Goal: Transaction & Acquisition: Purchase product/service

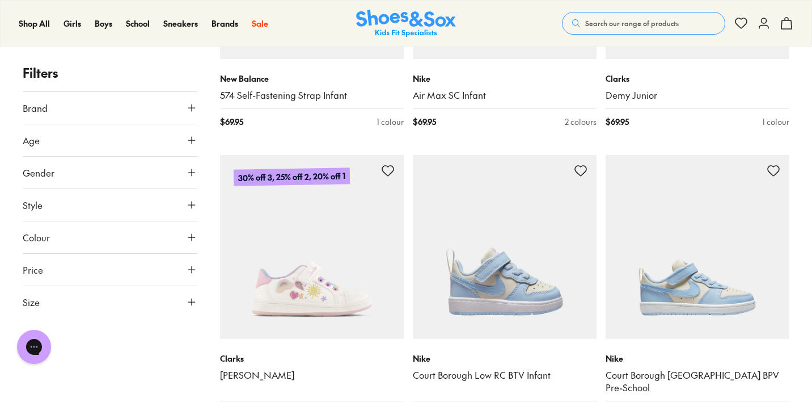
scroll to position [2334, 0]
click at [309, 298] on img at bounding box center [312, 246] width 184 height 184
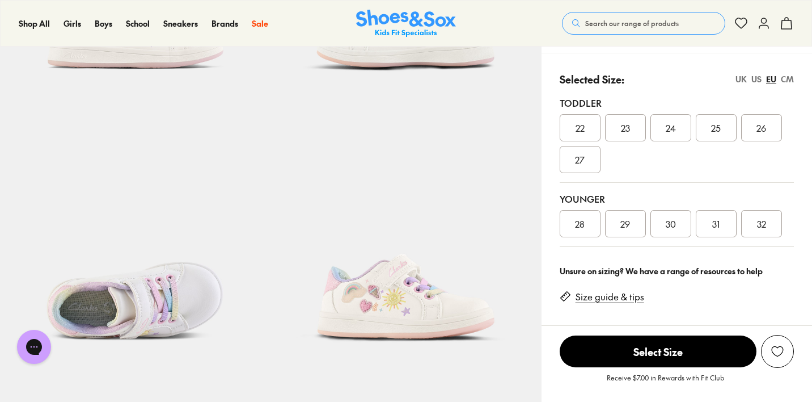
select select "*"
click at [743, 75] on div "UK" at bounding box center [741, 79] width 11 height 12
click at [772, 75] on div "EU" at bounding box center [772, 79] width 10 height 12
click at [735, 80] on div "Selected Size: UK US EU CM" at bounding box center [677, 78] width 234 height 15
click at [740, 77] on div "UK" at bounding box center [741, 79] width 11 height 12
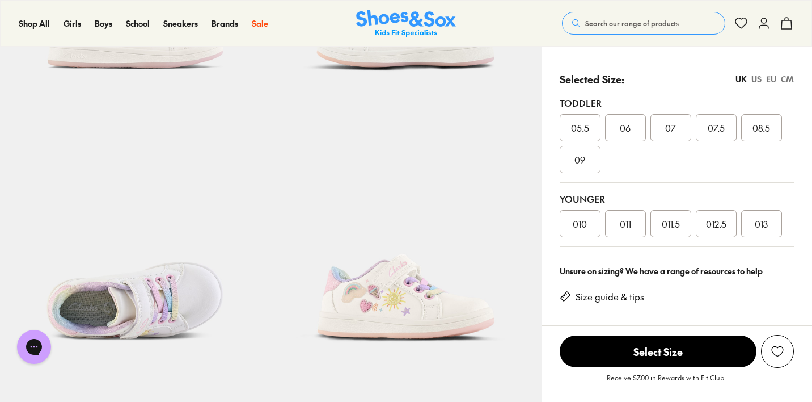
click at [770, 78] on div "EU" at bounding box center [772, 79] width 10 height 12
click at [743, 79] on div "UK" at bounding box center [741, 79] width 11 height 12
click at [672, 221] on span "011.5" at bounding box center [671, 224] width 18 height 14
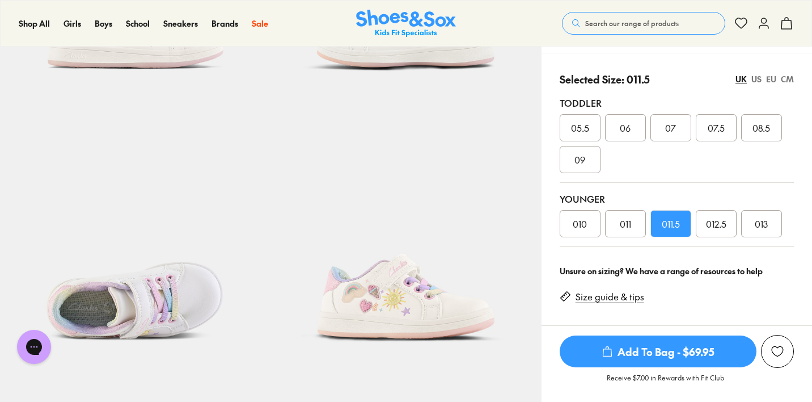
click at [660, 354] on span "Add To Bag - $69.95" at bounding box center [658, 351] width 197 height 32
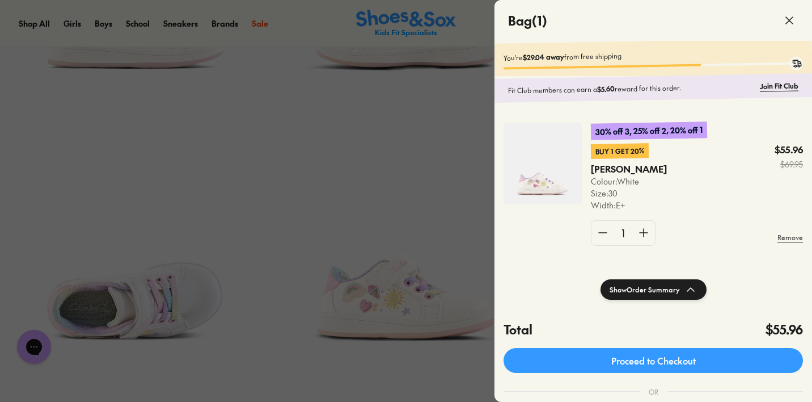
click at [788, 20] on icon at bounding box center [790, 21] width 14 height 14
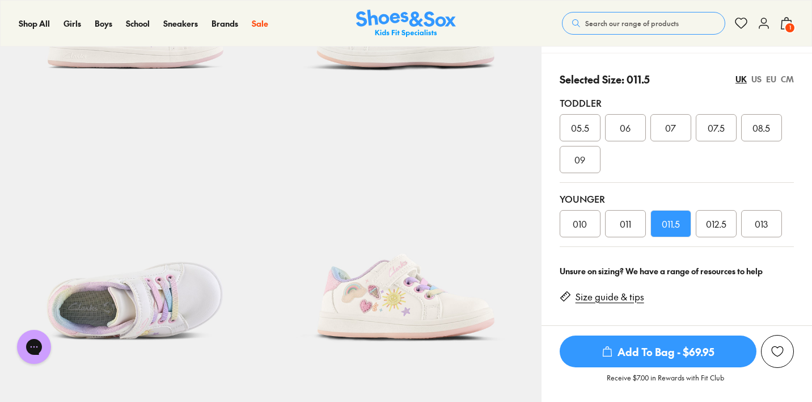
click at [789, 18] on icon at bounding box center [787, 23] width 14 height 14
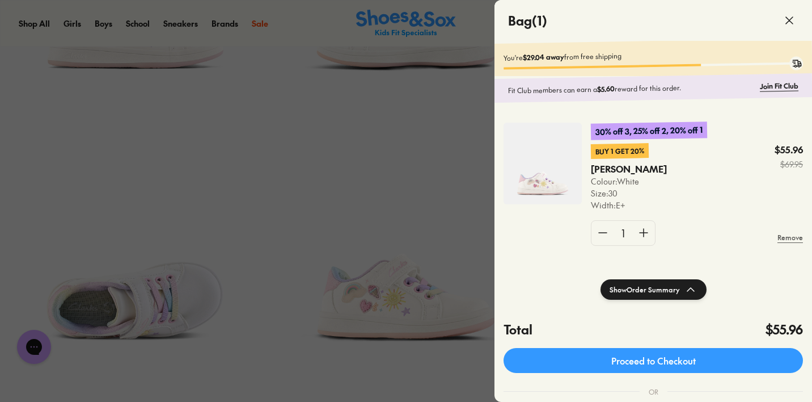
click at [789, 18] on icon at bounding box center [790, 21] width 14 height 14
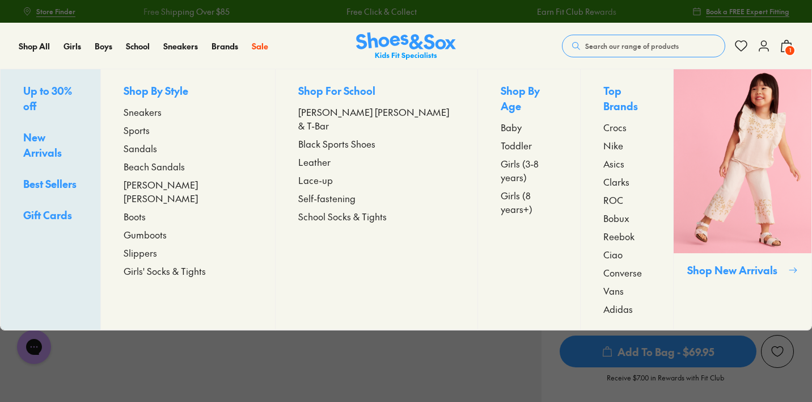
click at [157, 149] on span "Sandals" at bounding box center [140, 148] width 33 height 14
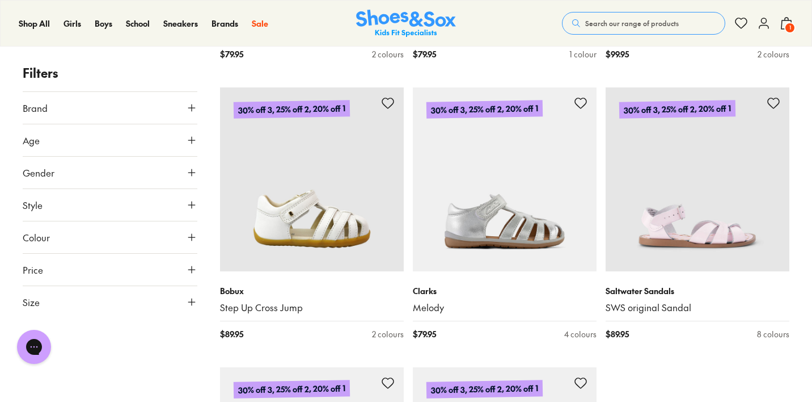
scroll to position [2734, 0]
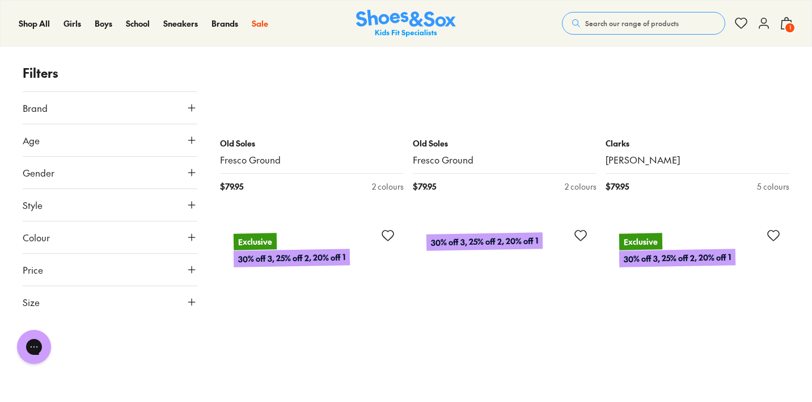
scroll to position [5414, 0]
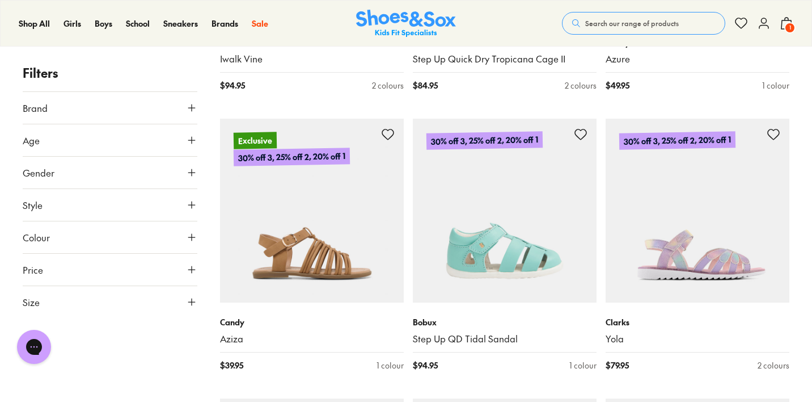
scroll to position [8523, 0]
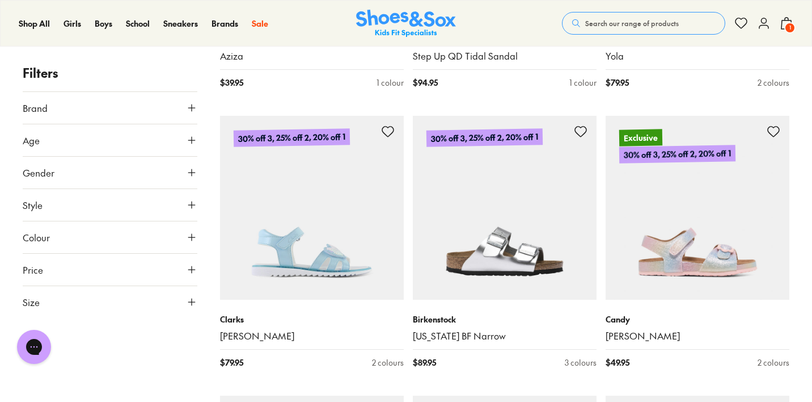
scroll to position [9075, 0]
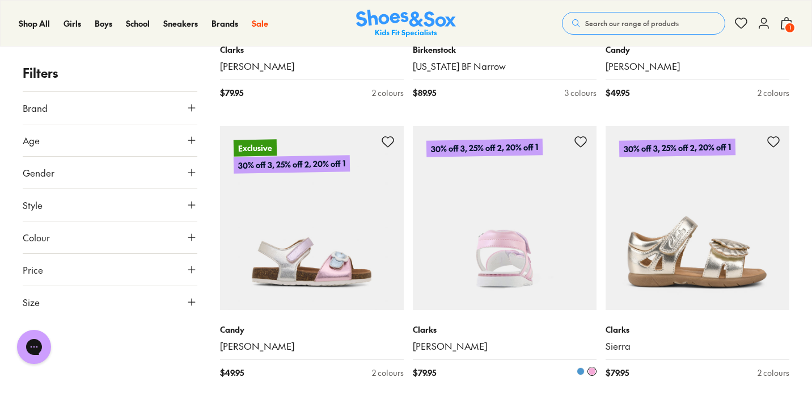
click at [541, 236] on img at bounding box center [505, 218] width 184 height 184
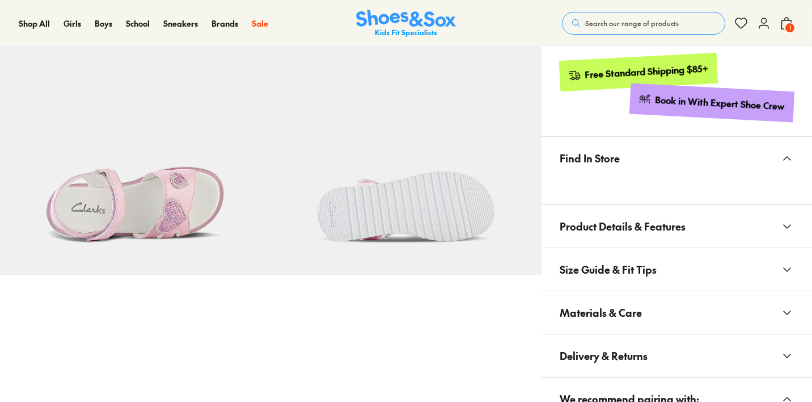
select select "*"
click at [134, 191] on img at bounding box center [135, 140] width 271 height 271
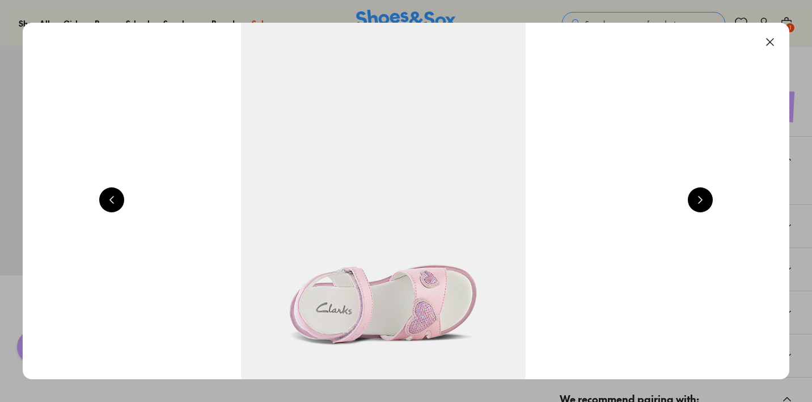
click at [774, 43] on button at bounding box center [770, 42] width 25 height 25
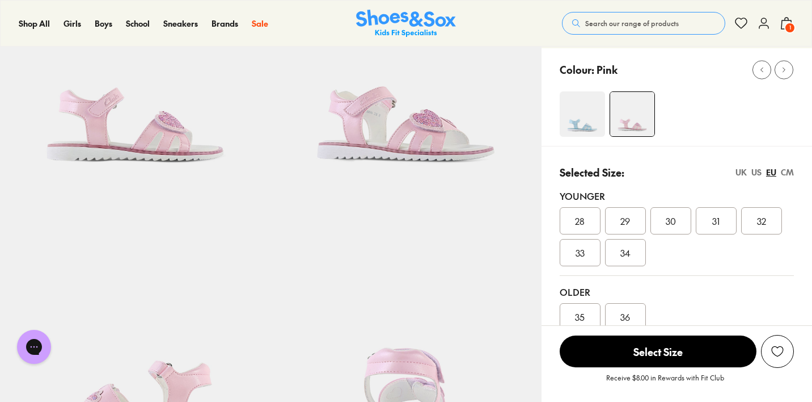
scroll to position [137, 0]
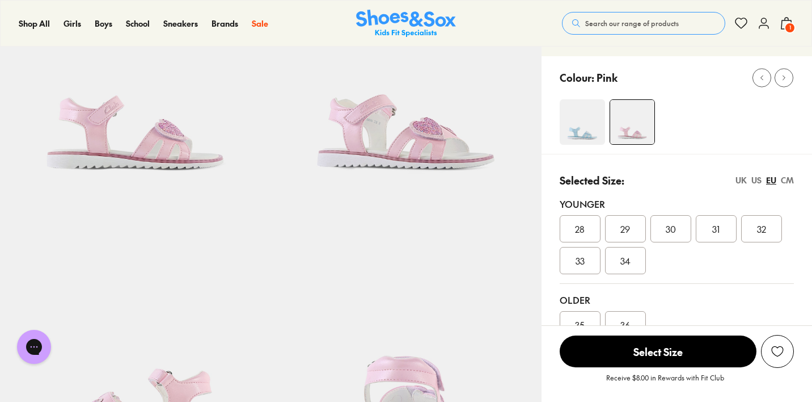
click at [739, 179] on div "UK" at bounding box center [741, 180] width 11 height 12
click at [681, 227] on div "011.5" at bounding box center [671, 228] width 41 height 27
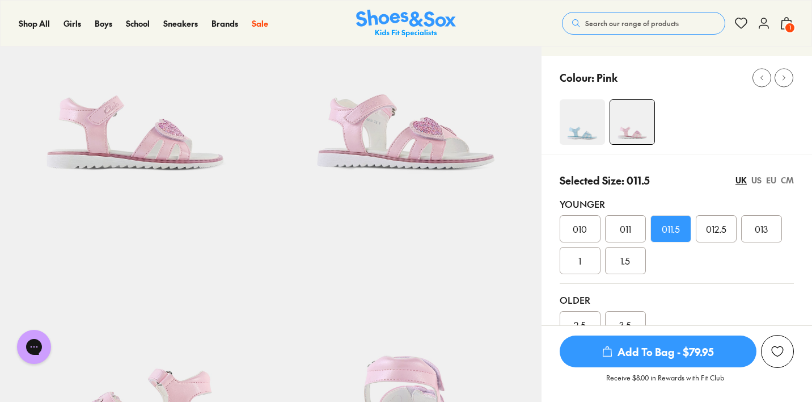
click at [687, 351] on span "Add To Bag - $79.95" at bounding box center [658, 351] width 197 height 32
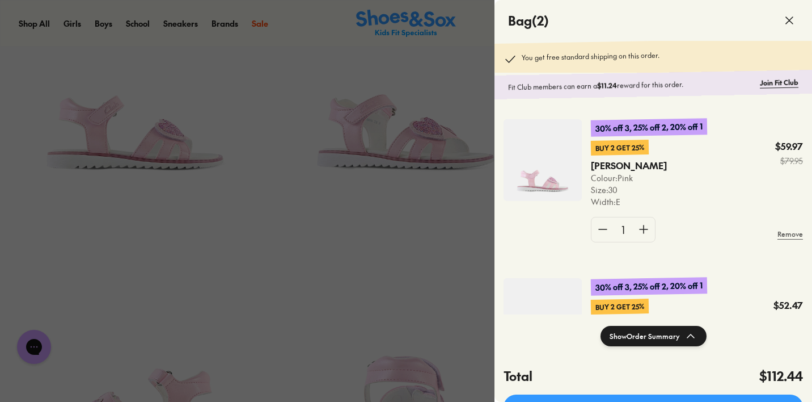
click at [787, 15] on icon at bounding box center [790, 21] width 14 height 14
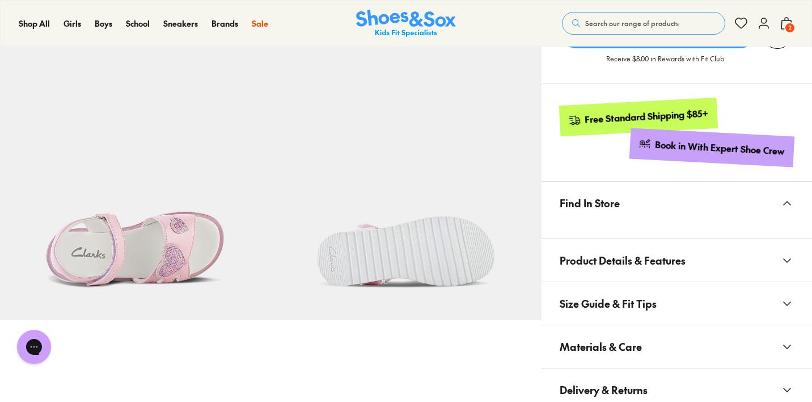
scroll to position [607, 0]
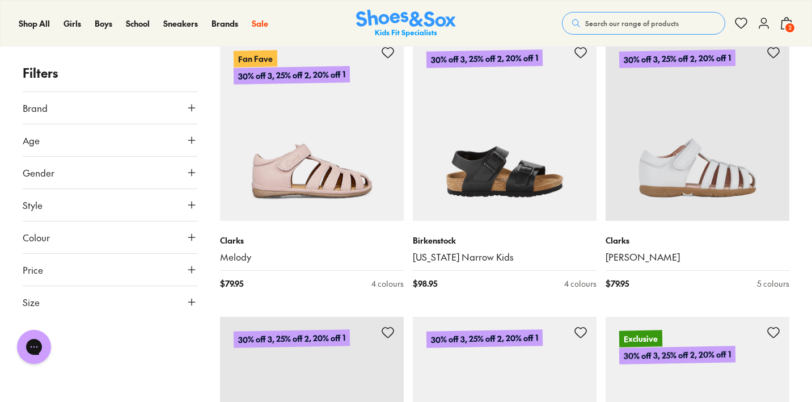
scroll to position [2571, 0]
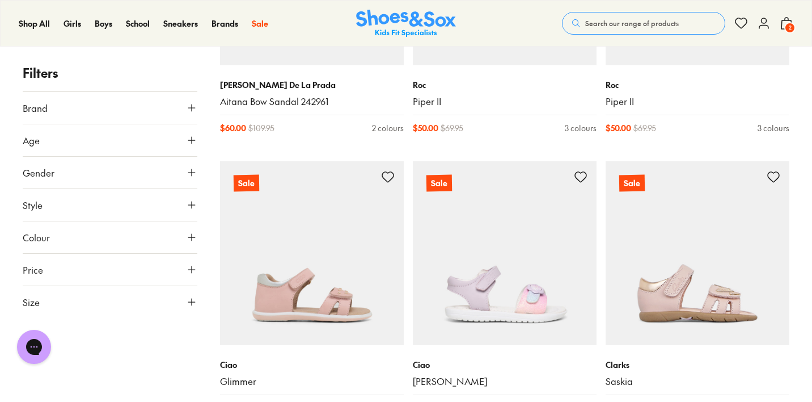
scroll to position [5780, 0]
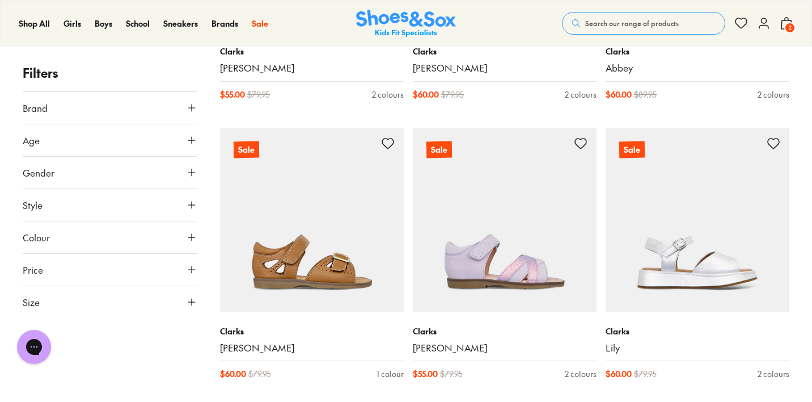
scroll to position [8028, 0]
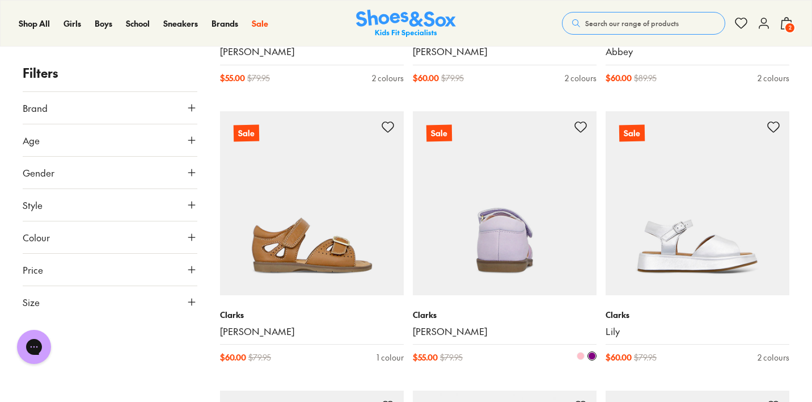
click at [534, 247] on img at bounding box center [505, 203] width 184 height 184
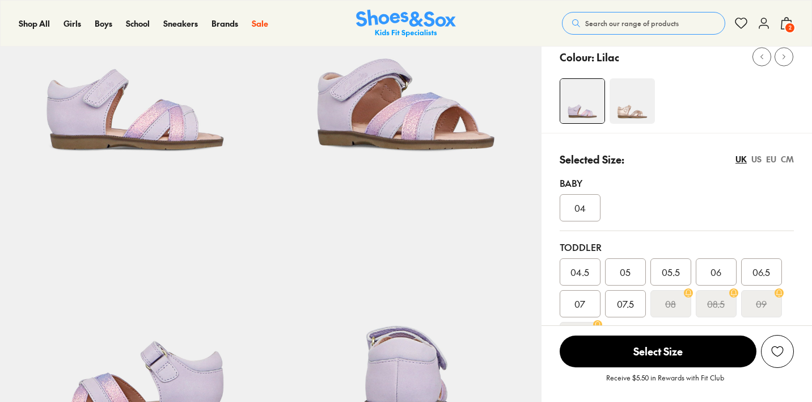
select select "*"
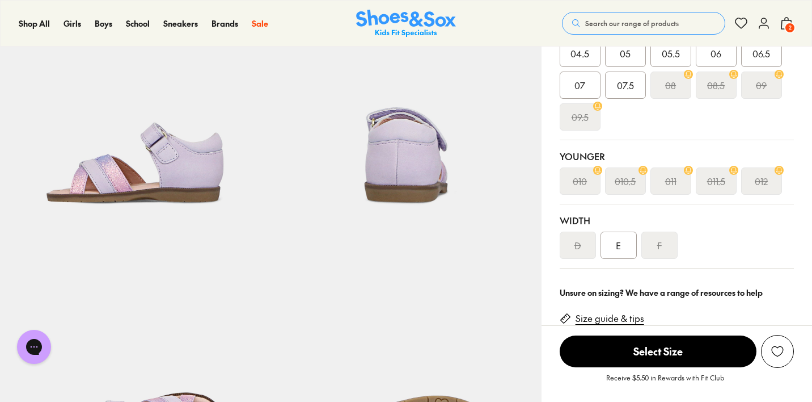
scroll to position [356, 0]
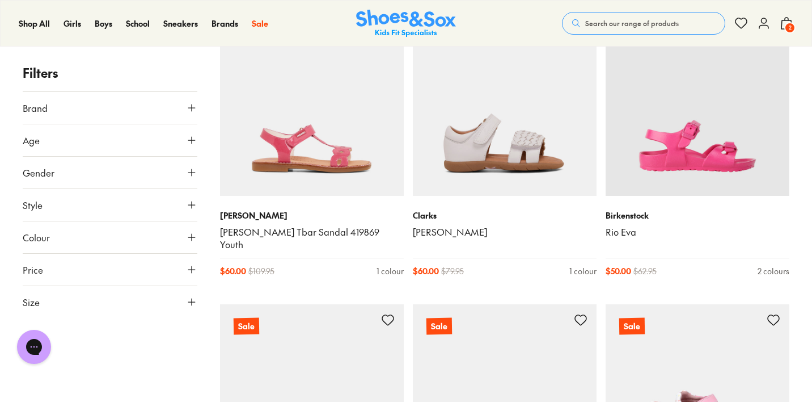
scroll to position [3095, 0]
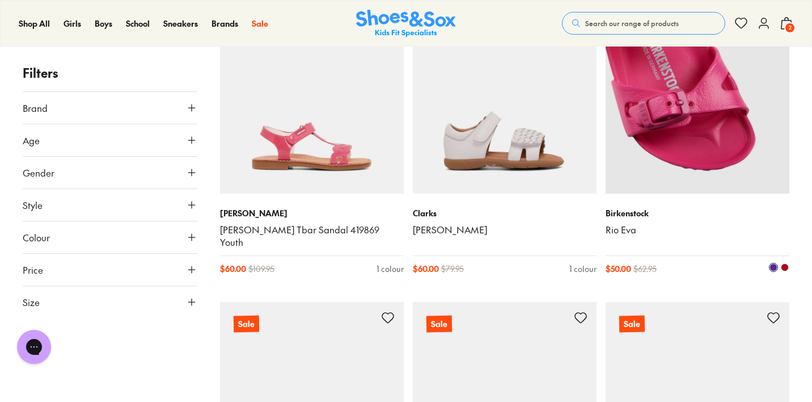
click at [673, 120] on img at bounding box center [698, 102] width 184 height 184
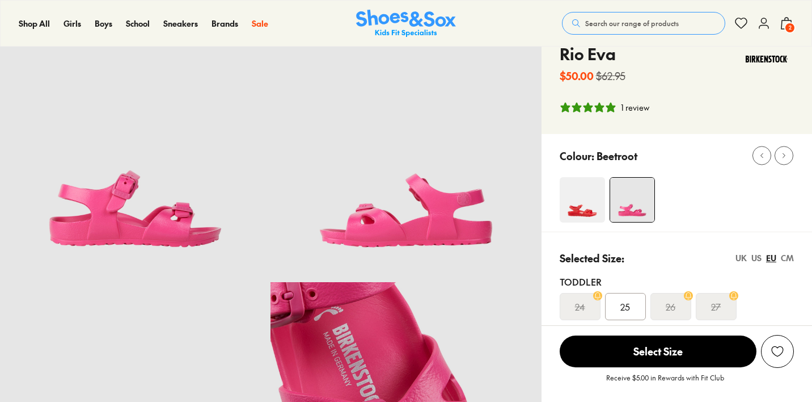
scroll to position [261, 0]
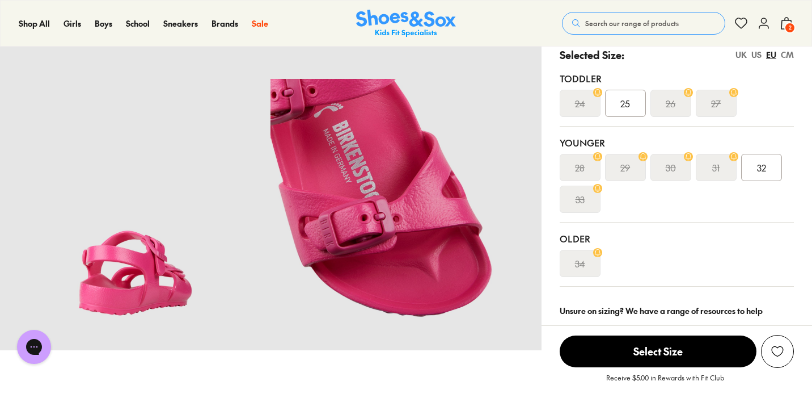
select select "*"
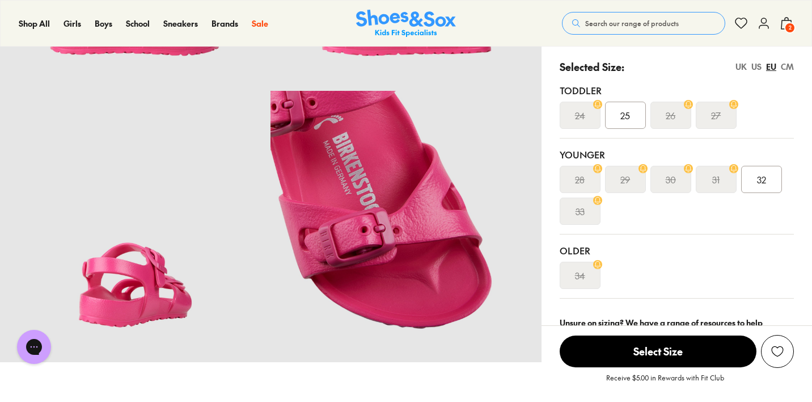
scroll to position [124, 0]
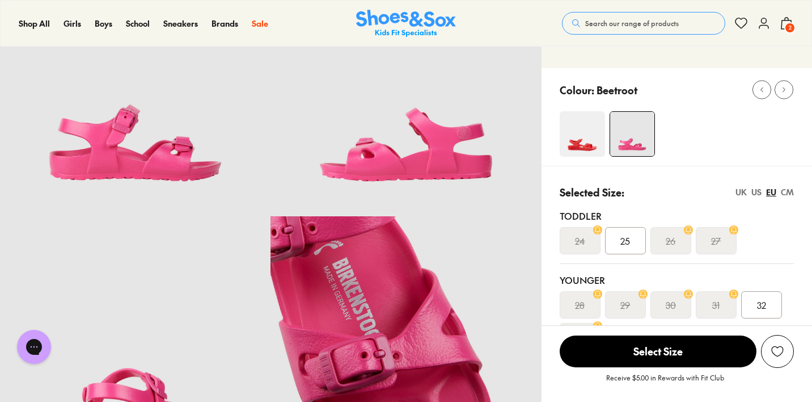
click at [584, 141] on img at bounding box center [582, 133] width 45 height 45
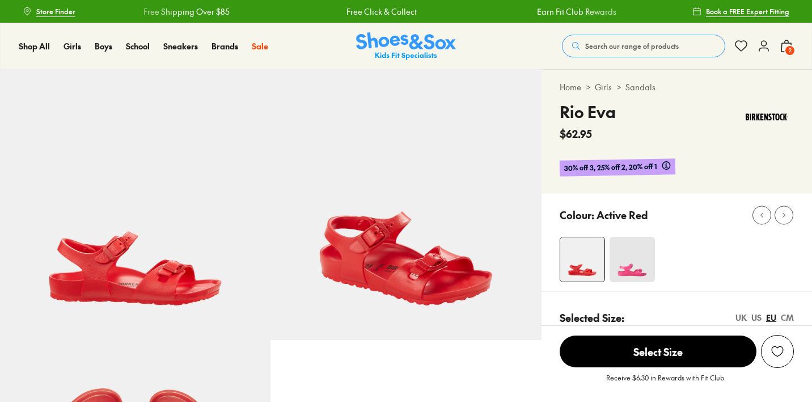
scroll to position [204, 0]
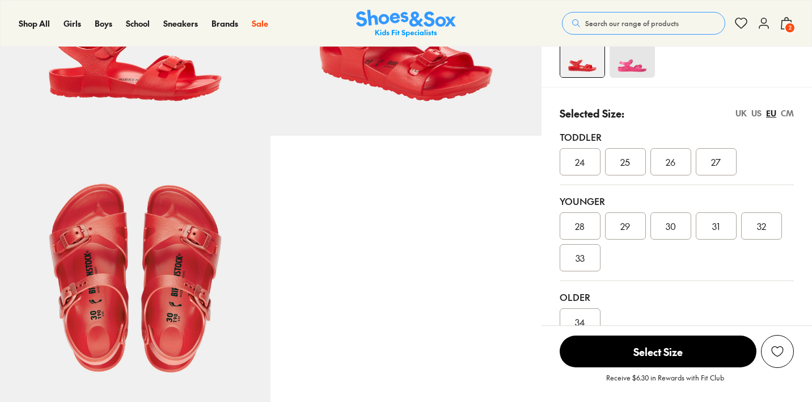
select select "*"
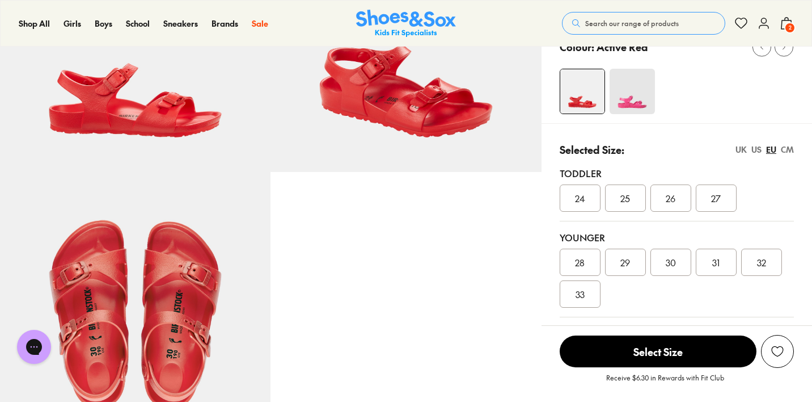
scroll to position [197, 0]
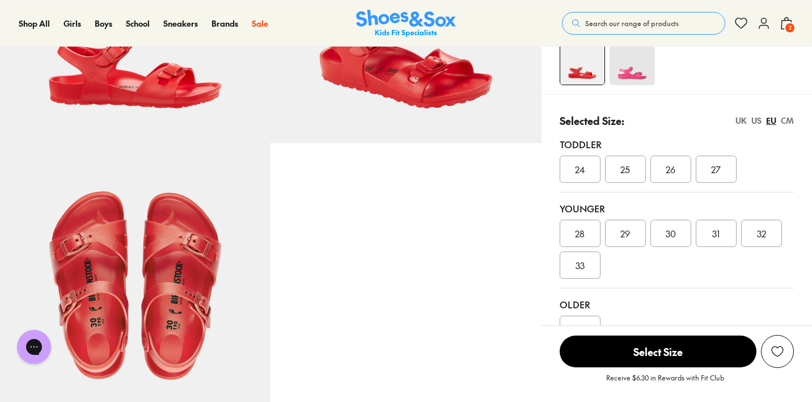
click at [743, 119] on div "UK" at bounding box center [741, 121] width 11 height 12
click at [667, 230] on span "011.5" at bounding box center [671, 233] width 18 height 14
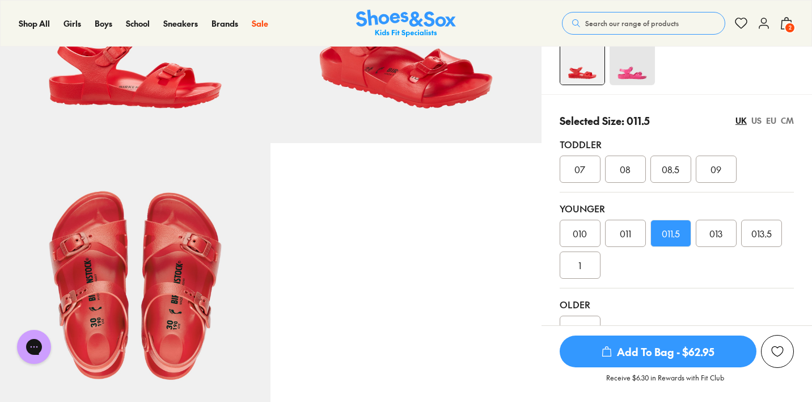
click at [663, 353] on span "Add To Bag - $62.95" at bounding box center [658, 351] width 197 height 32
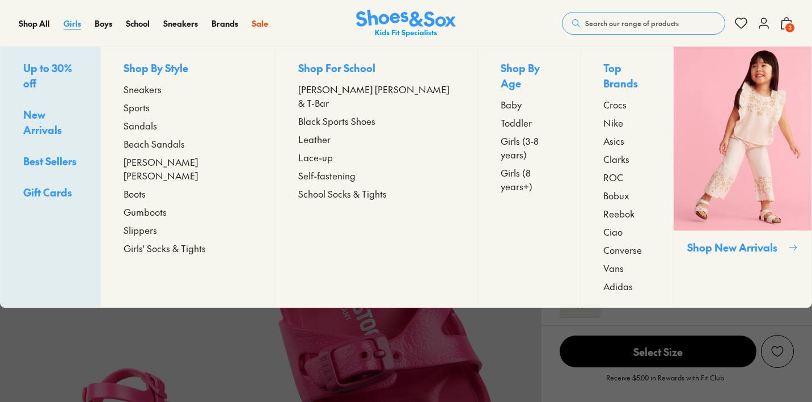
select select "*"
click at [165, 141] on span "Beach Sandals" at bounding box center [154, 144] width 61 height 14
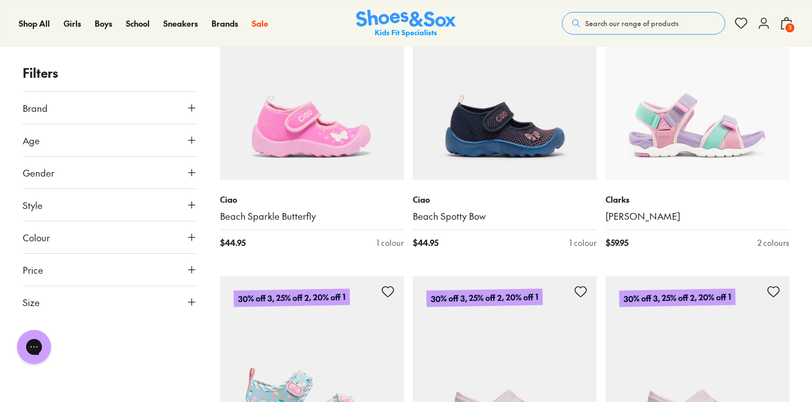
scroll to position [2592, 0]
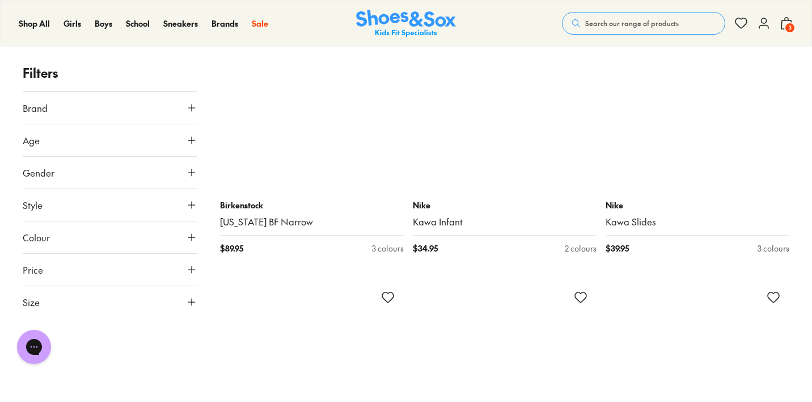
scroll to position [5089, 0]
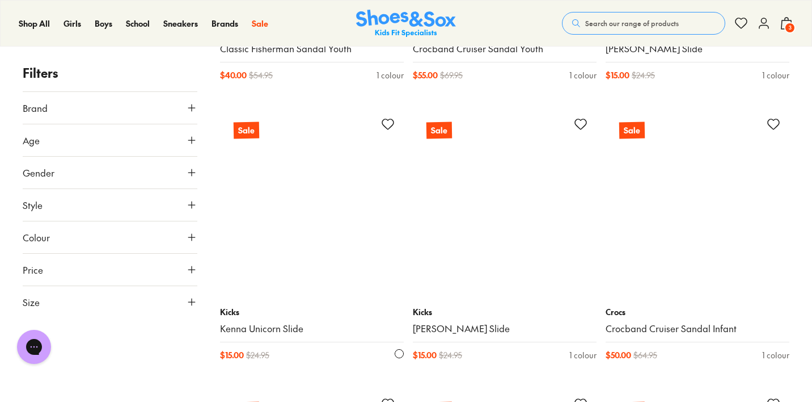
scroll to position [6553, 0]
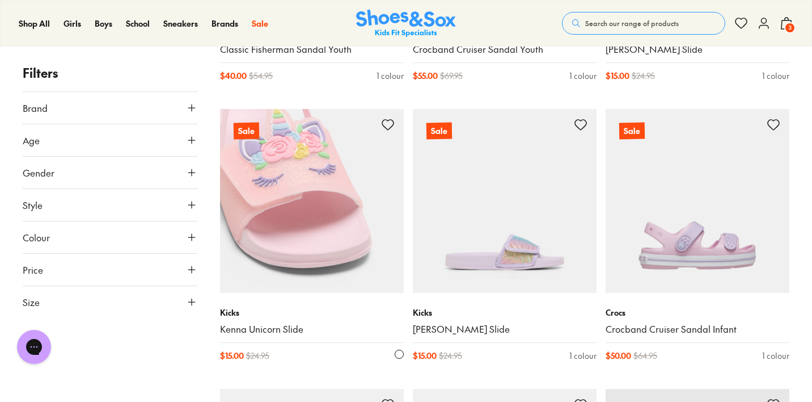
click at [288, 241] on img at bounding box center [312, 201] width 184 height 184
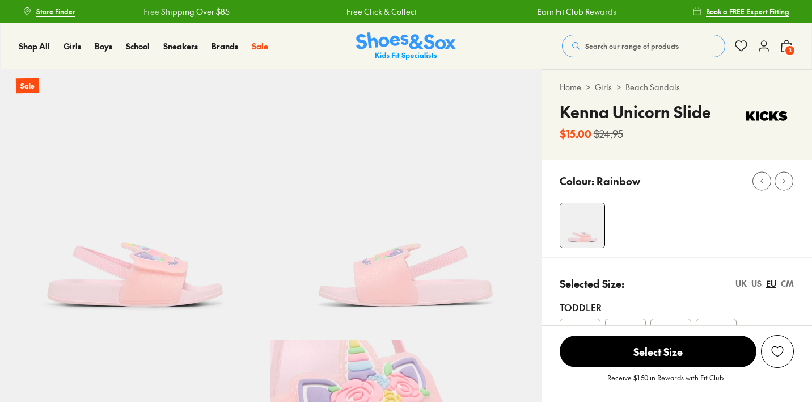
select select "*"
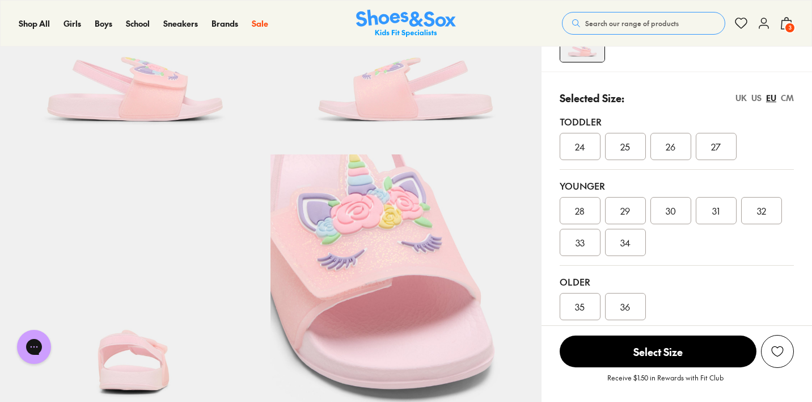
click at [742, 98] on div "UK" at bounding box center [741, 98] width 11 height 12
click at [673, 211] on span "012" at bounding box center [670, 211] width 13 height 14
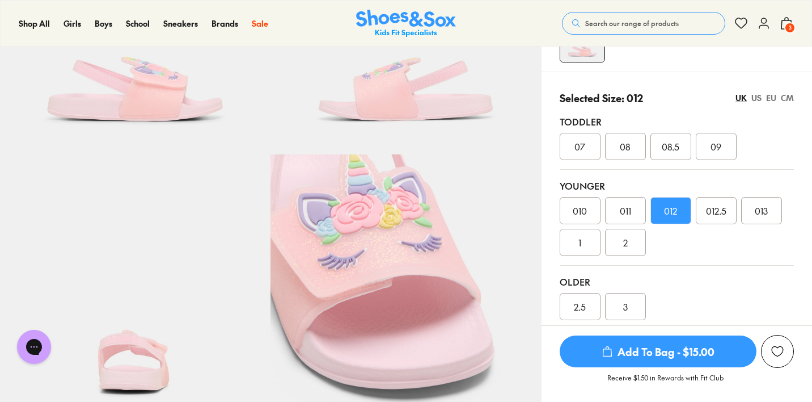
click at [656, 346] on span "Add To Bag - $15.00" at bounding box center [658, 351] width 197 height 32
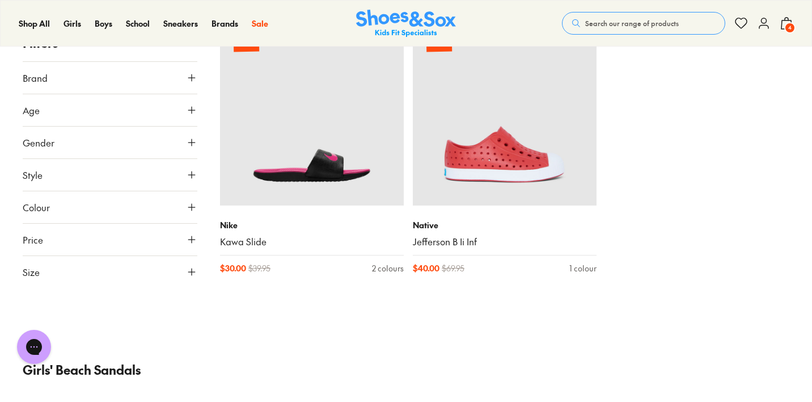
scroll to position [3114, 0]
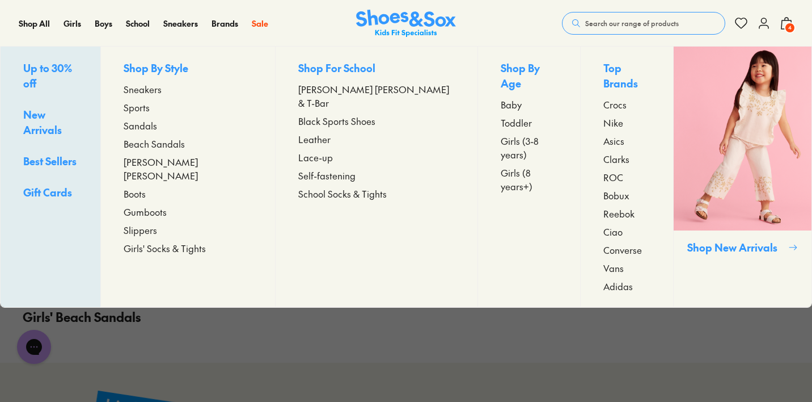
click at [162, 90] on span "Sneakers" at bounding box center [143, 89] width 38 height 14
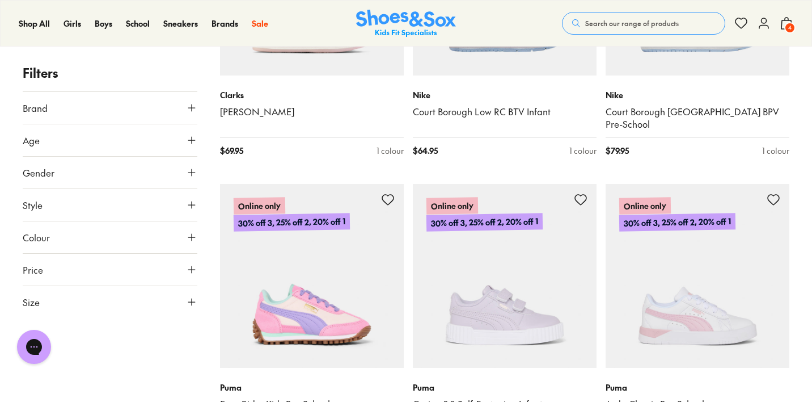
scroll to position [2709, 0]
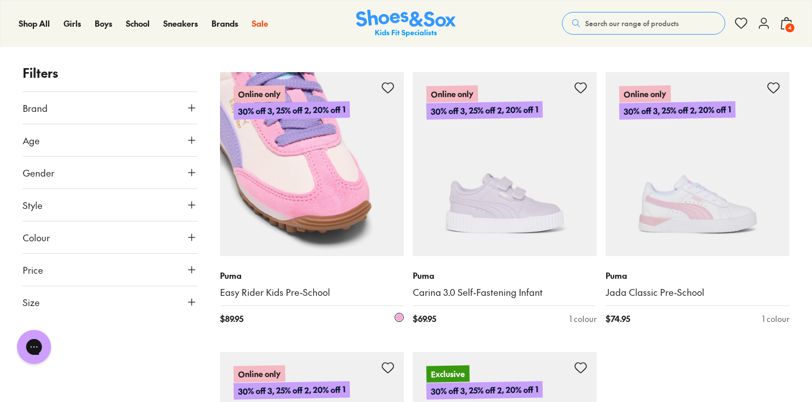
click at [325, 178] on img at bounding box center [312, 164] width 184 height 184
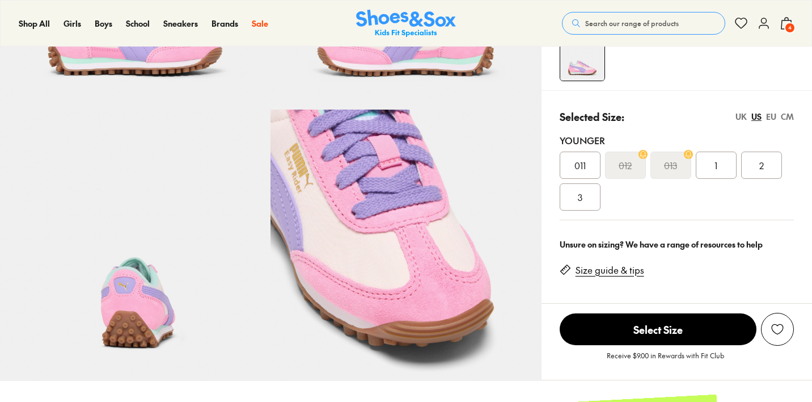
select select "*"
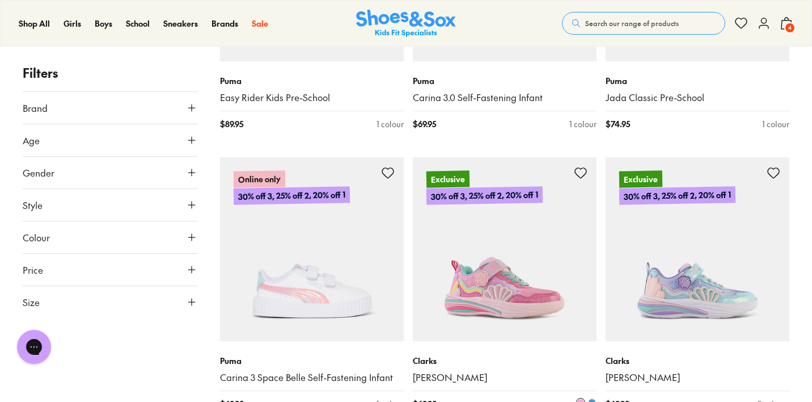
click at [478, 230] on img at bounding box center [505, 249] width 184 height 184
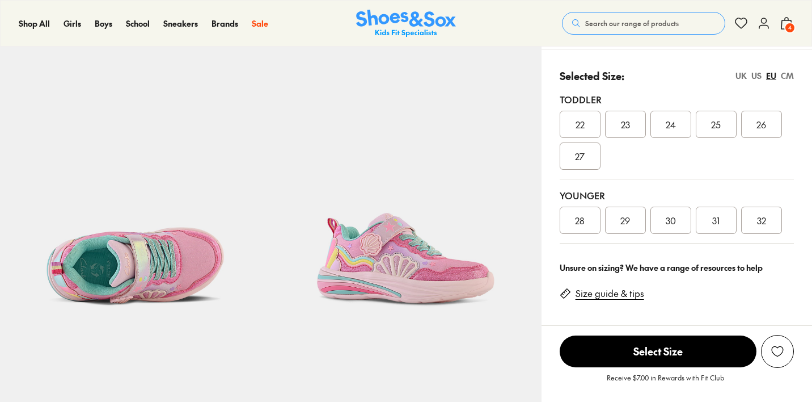
select select "*"
click at [744, 74] on div "UK" at bounding box center [741, 76] width 11 height 12
click at [668, 221] on span "011.5" at bounding box center [671, 220] width 18 height 14
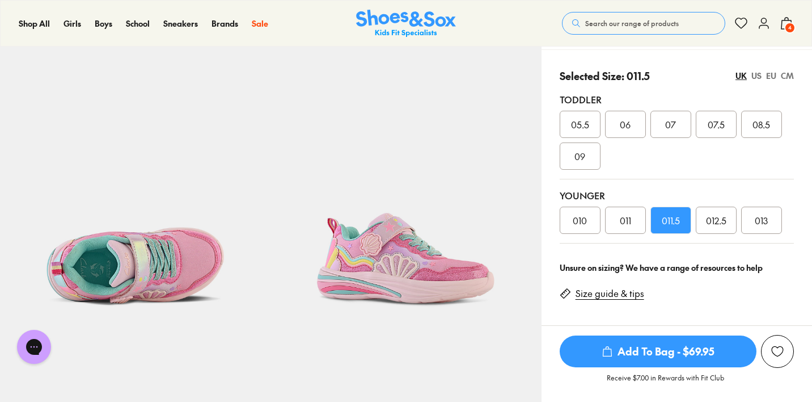
click at [663, 346] on span "Add To Bag - $69.95" at bounding box center [658, 351] width 197 height 32
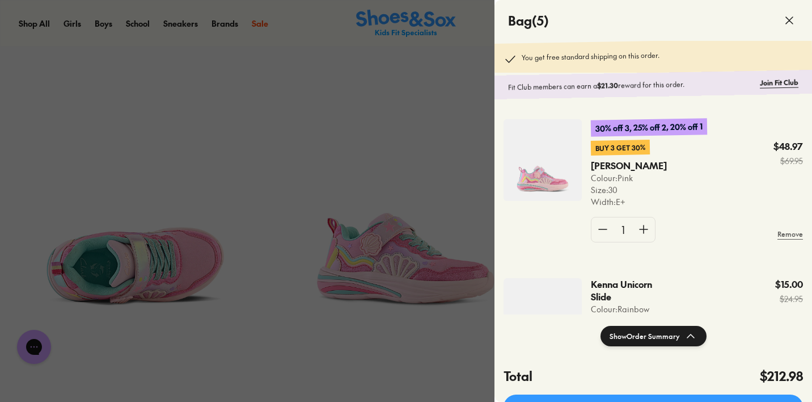
click at [789, 23] on icon at bounding box center [790, 21] width 14 height 14
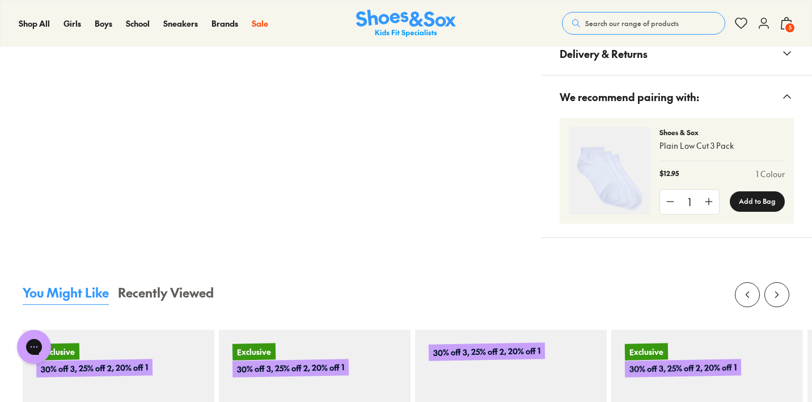
scroll to position [1230, 0]
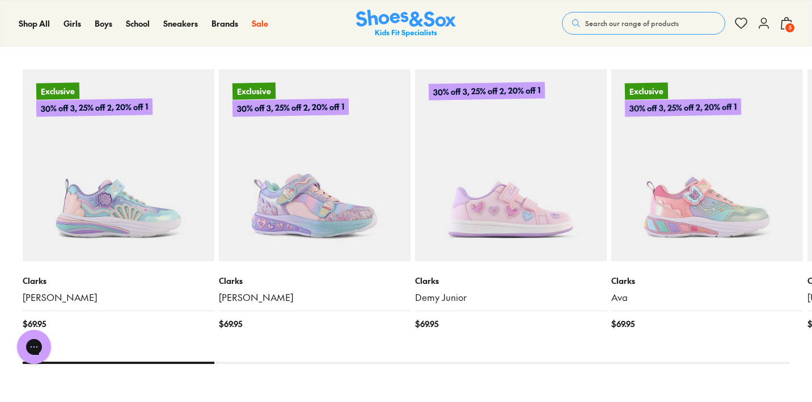
click at [315, 208] on img at bounding box center [315, 165] width 192 height 192
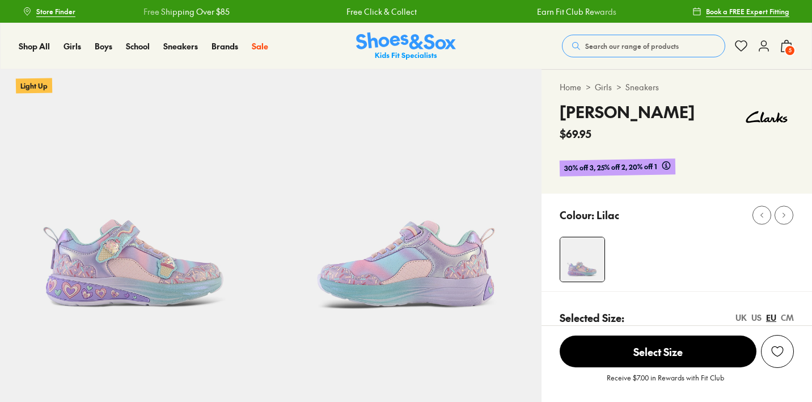
select select "*"
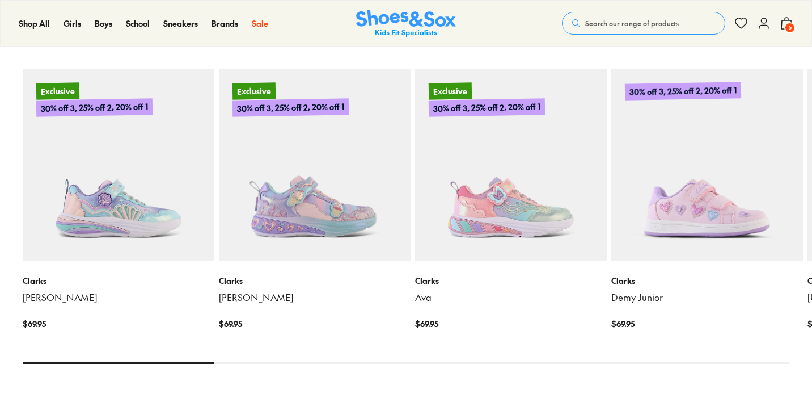
click at [711, 209] on img at bounding box center [708, 165] width 192 height 192
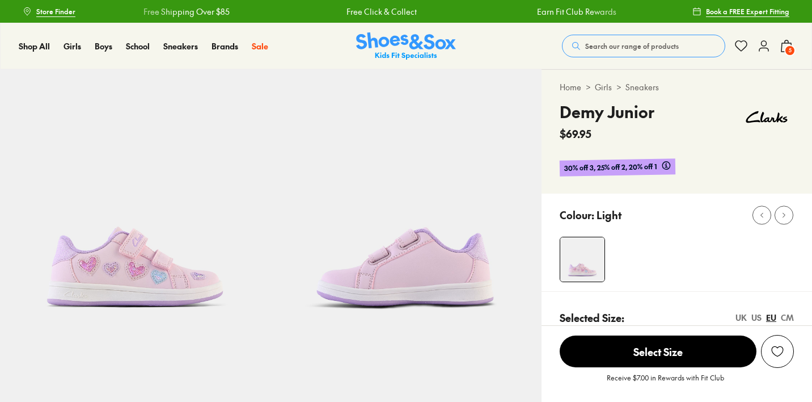
scroll to position [171, 0]
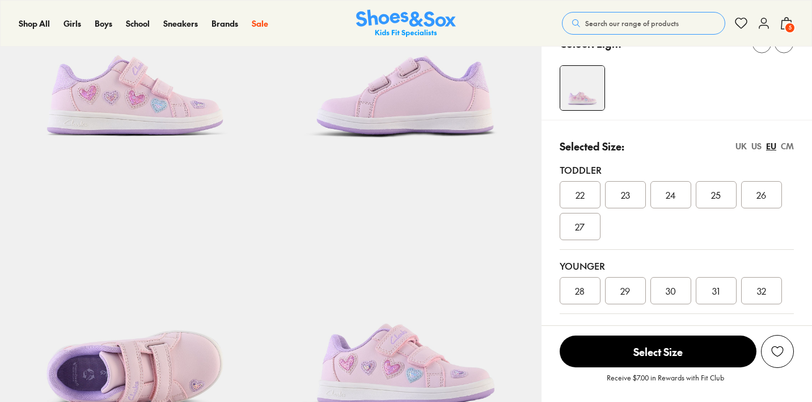
select select "*"
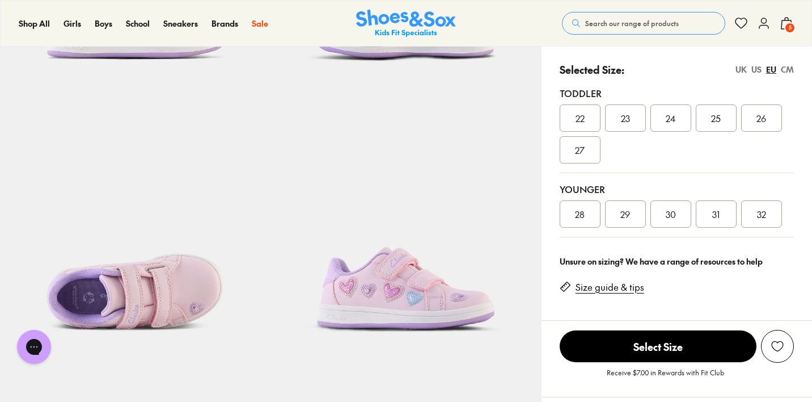
scroll to position [0, 0]
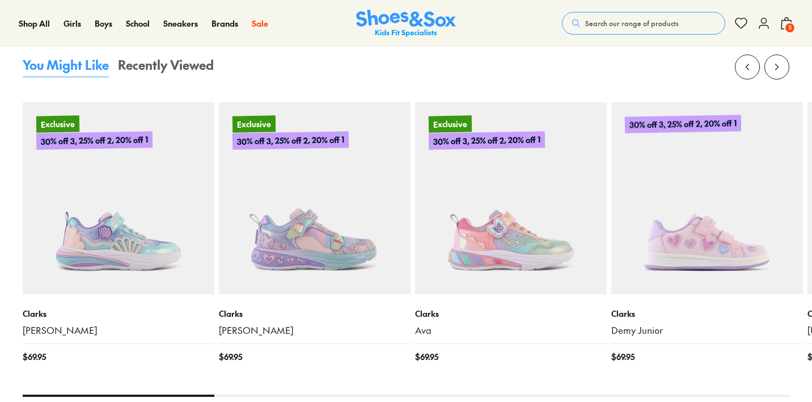
select select "*"
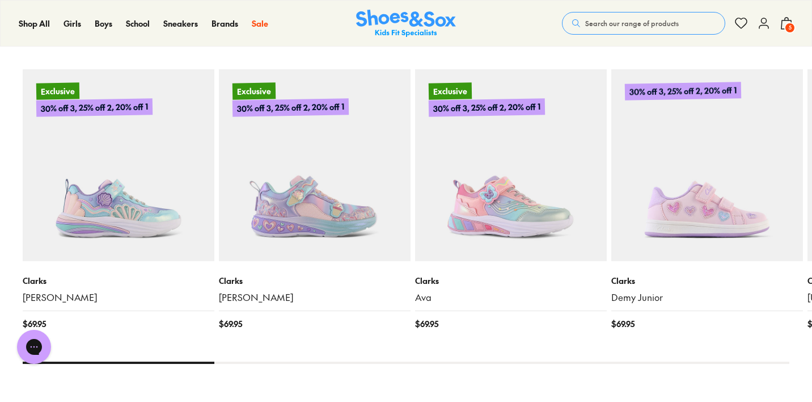
click at [530, 216] on img at bounding box center [511, 165] width 192 height 192
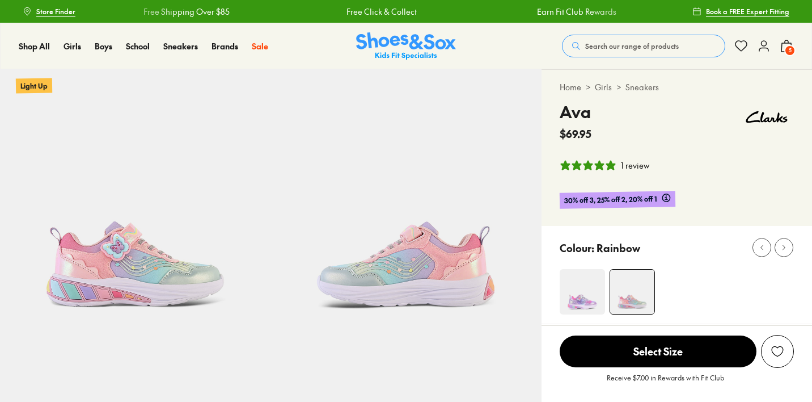
select select "*"
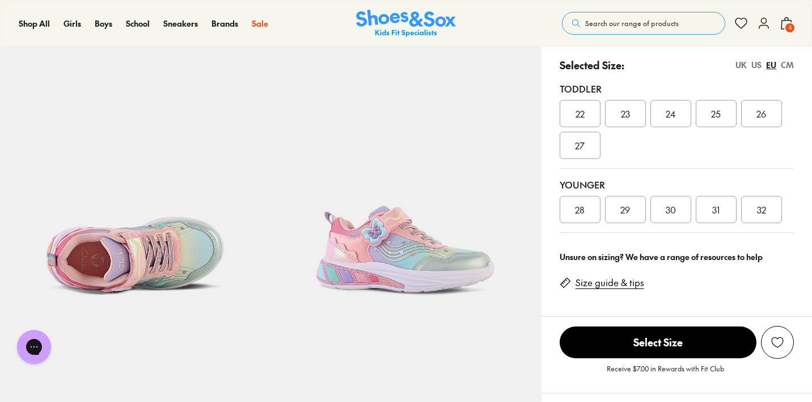
scroll to position [286, 0]
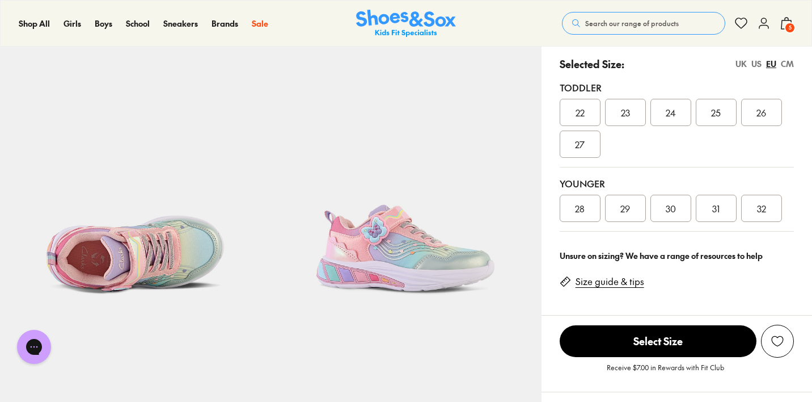
click at [740, 61] on div "UK" at bounding box center [741, 64] width 11 height 12
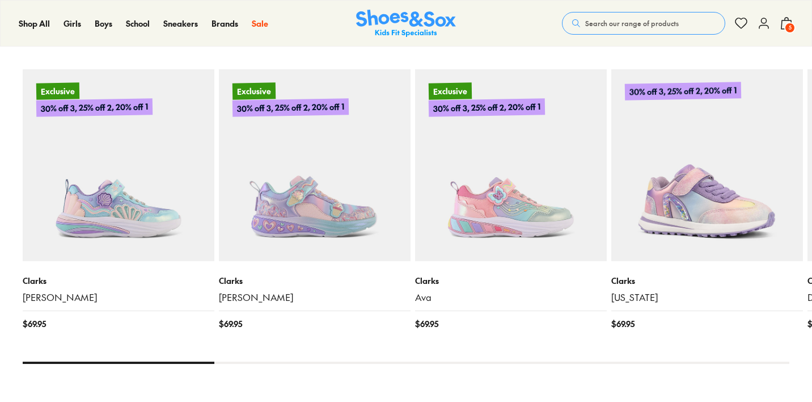
select select "*"
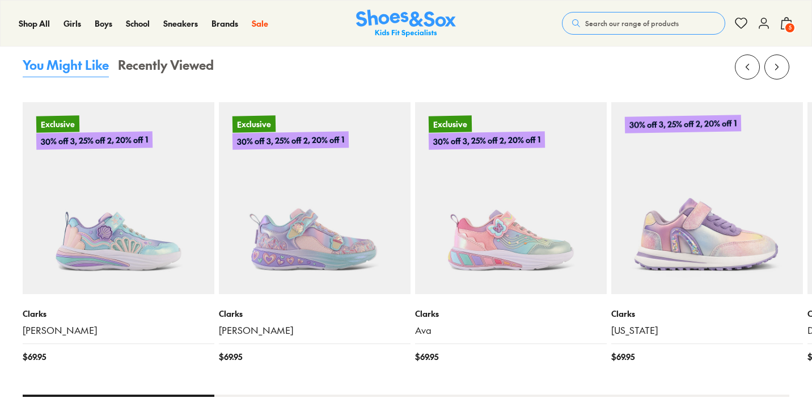
scroll to position [1230, 0]
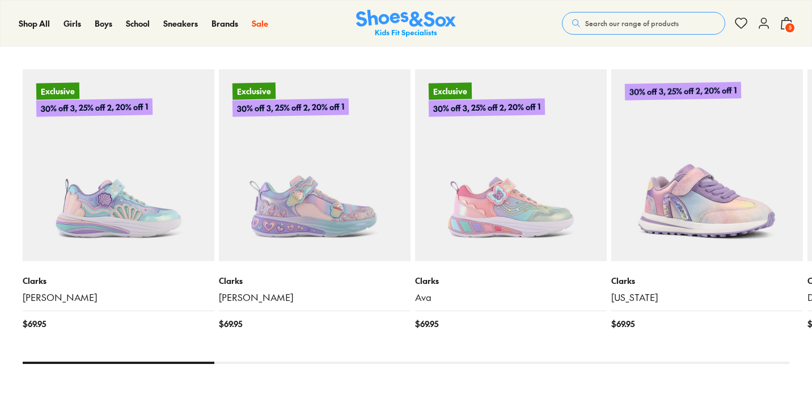
select select "*"
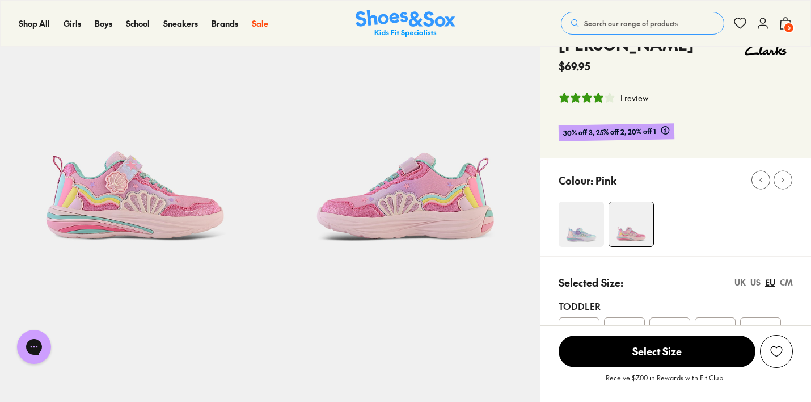
scroll to position [0, 0]
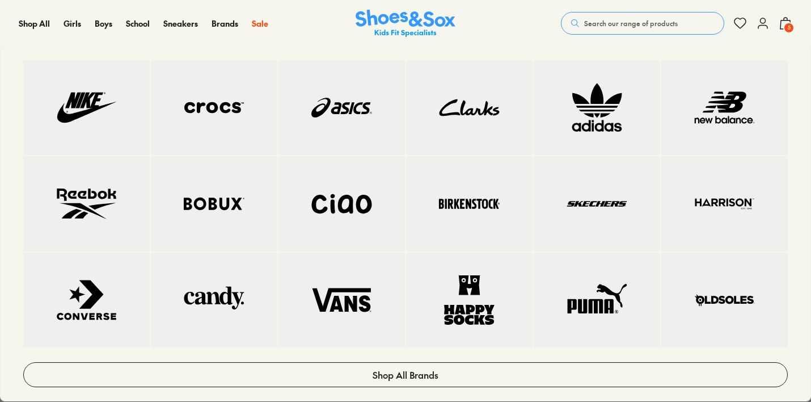
click at [228, 45] on div "Brands Shop All Brands" at bounding box center [232, 23] width 40 height 45
click at [231, 45] on div "Brands Shop All Brands" at bounding box center [232, 23] width 40 height 45
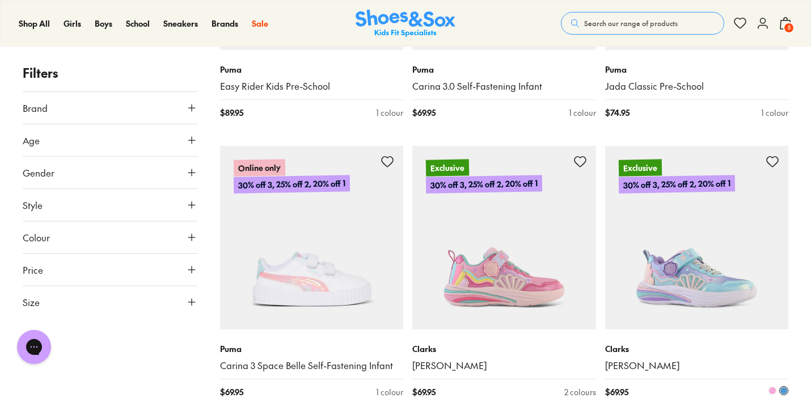
click at [762, 393] on div "[PERSON_NAME] $ 69.95 2 colours" at bounding box center [697, 370] width 184 height 82
click at [414, 31] on img at bounding box center [406, 24] width 100 height 28
